Goal: Obtain resource: Download file/media

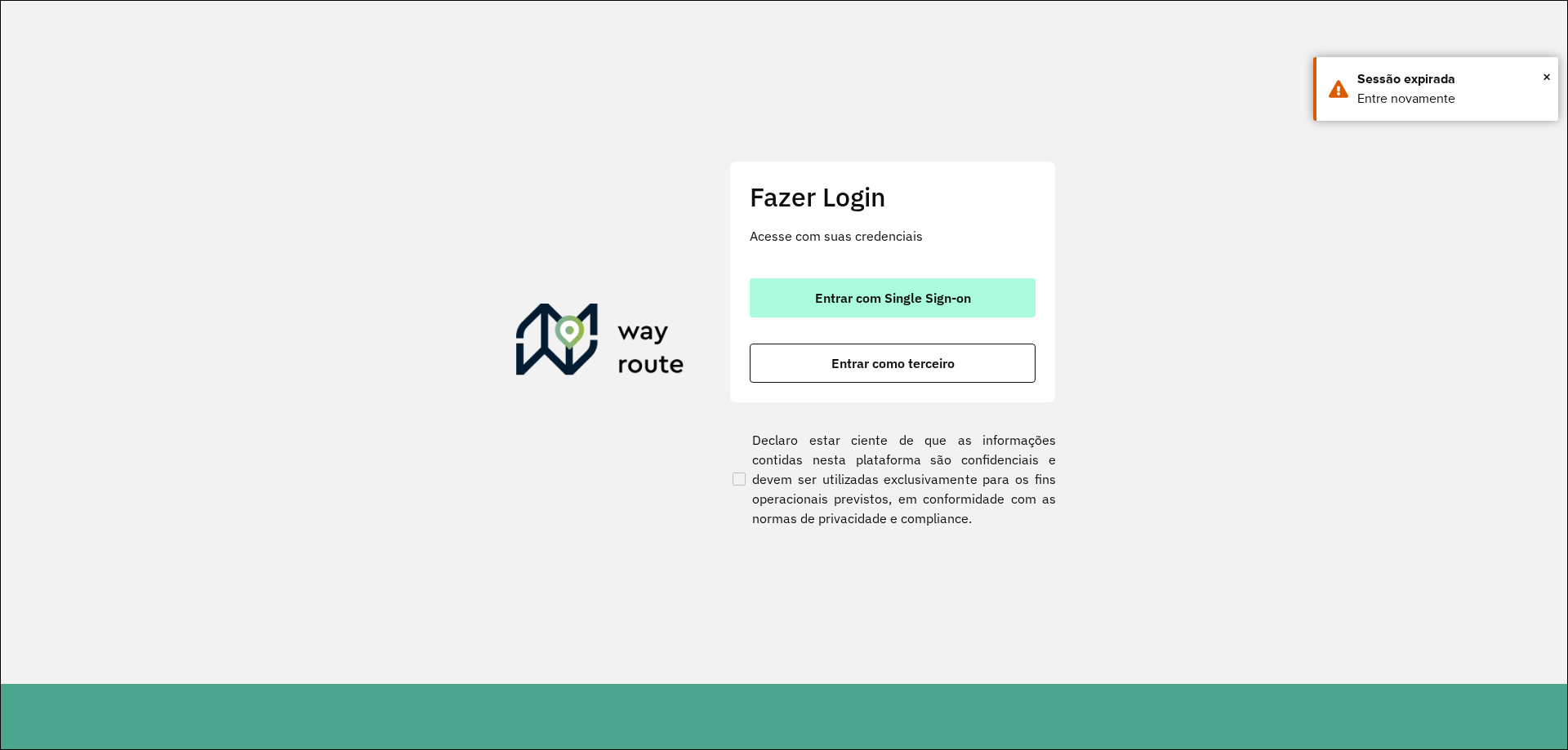
click at [893, 302] on span "Entrar com Single Sign-on" at bounding box center [893, 297] width 156 height 13
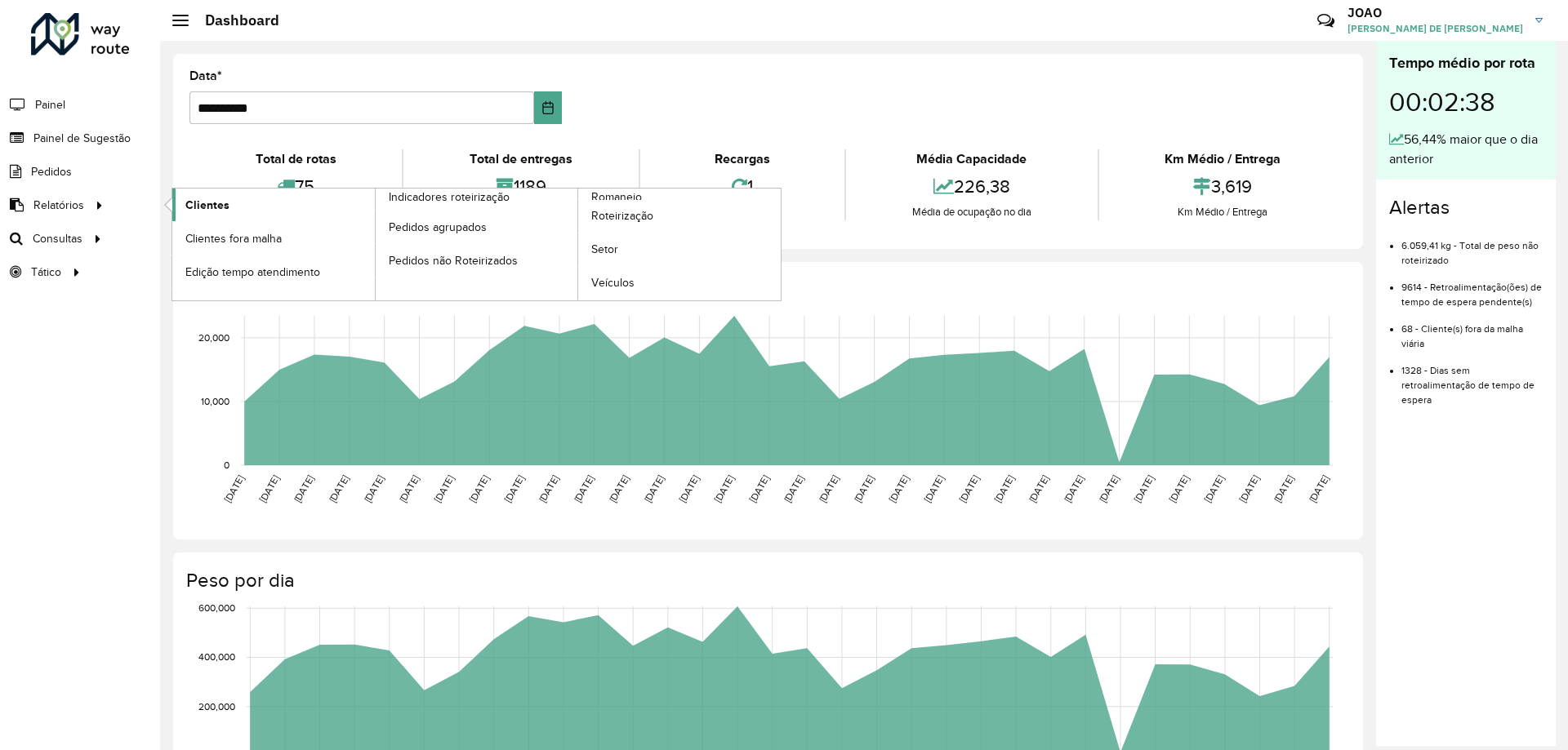
click at [208, 198] on span "Clientes" at bounding box center [208, 205] width 44 height 18
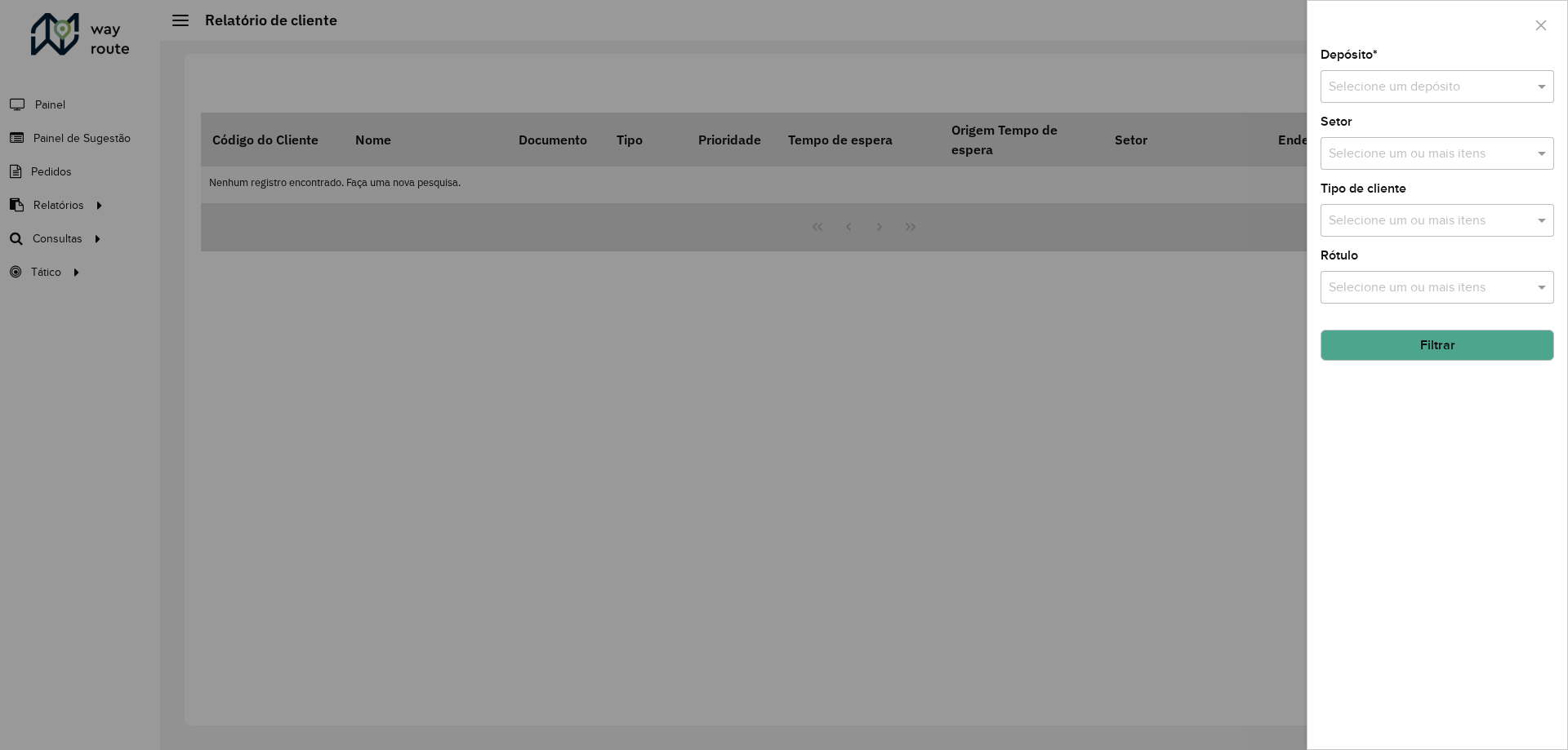
click at [1480, 79] on input "text" at bounding box center [1421, 87] width 185 height 19
click at [1406, 140] on span "CDD Santa Luzia" at bounding box center [1375, 133] width 95 height 14
click at [1566, 469] on div "Depósito * Selecione um depósito × CDD Santa Luzia × Setor Selecione um ou mais…" at bounding box center [1437, 399] width 260 height 700
click at [1432, 341] on button "Filtrar" at bounding box center [1437, 345] width 234 height 31
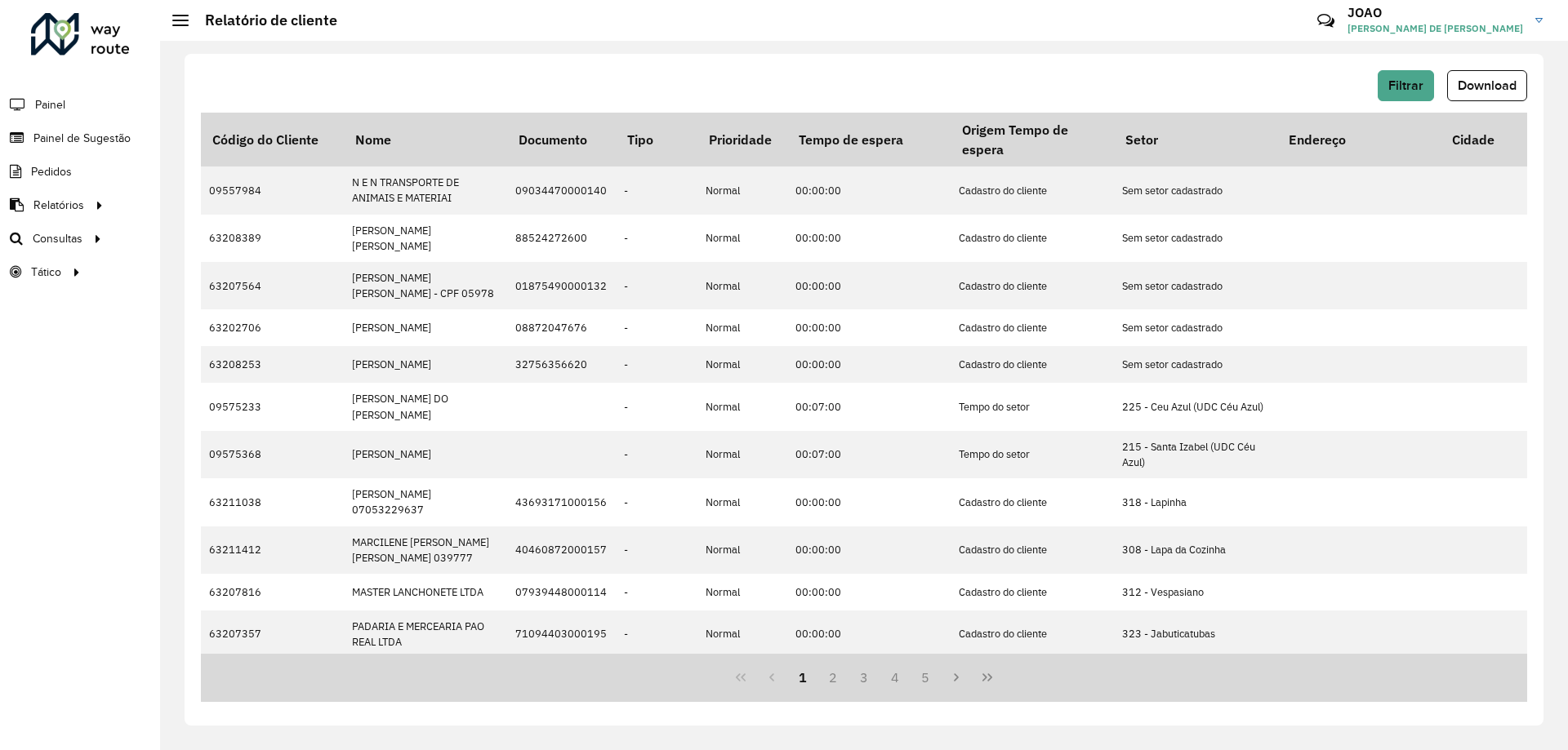
click at [927, 693] on div "1 2 3 4 5" at bounding box center [863, 678] width 1326 height 48
click at [928, 677] on button "5" at bounding box center [926, 678] width 31 height 31
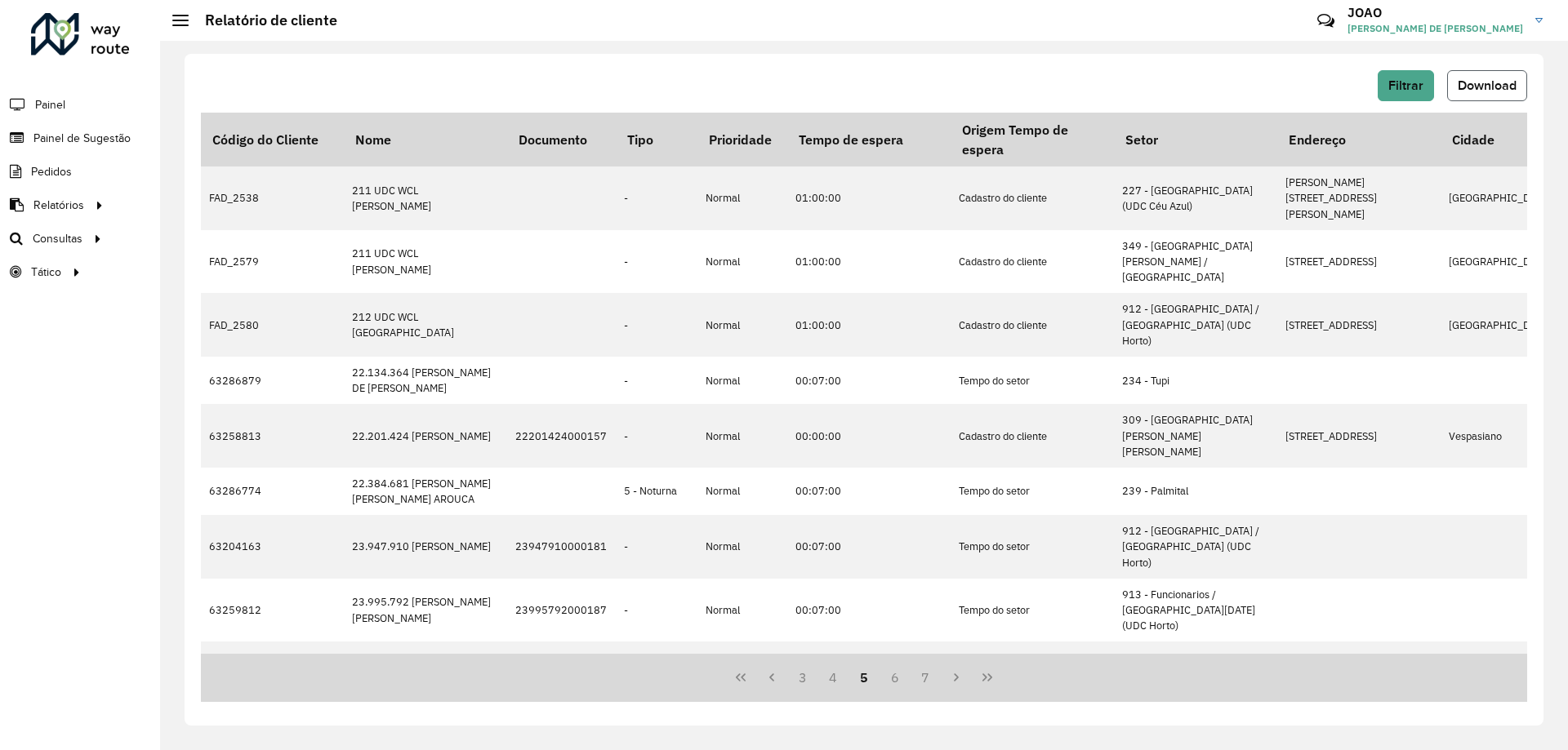
click at [1488, 85] on span "Download" at bounding box center [1487, 85] width 59 height 14
